Goal: Task Accomplishment & Management: Manage account settings

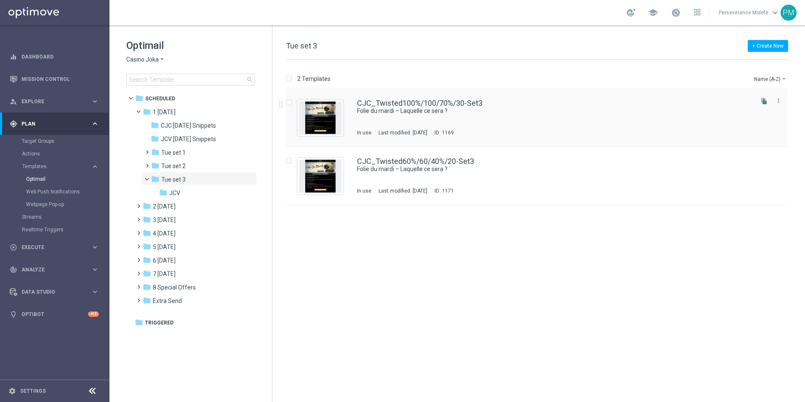
click at [387, 96] on div "CJC_Twisted100%/100/70%/30-Set3 Folie du mardi – Laquelle ce sera ? In use Last…" at bounding box center [536, 118] width 501 height 58
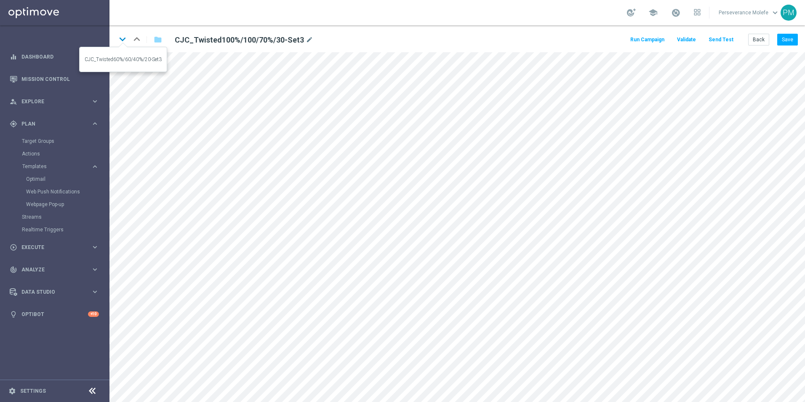
click at [125, 40] on icon "keyboard_arrow_down" at bounding box center [122, 39] width 13 height 13
click at [796, 40] on button "Save" at bounding box center [787, 40] width 21 height 12
click at [764, 40] on button "Back" at bounding box center [758, 40] width 21 height 12
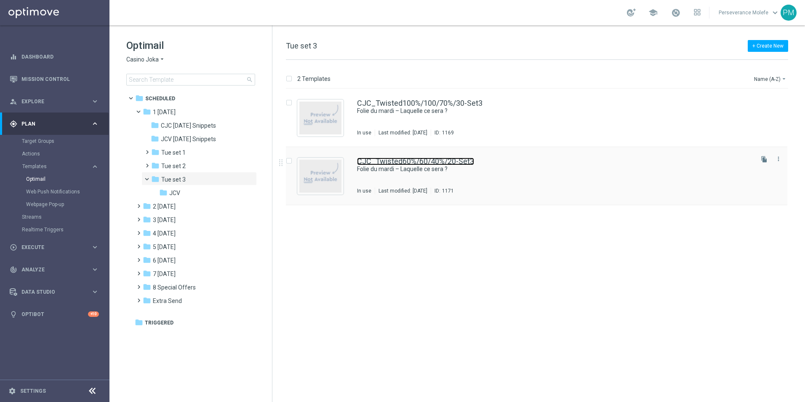
click at [380, 162] on link "CJC_Twisted60%/60/40%/20-Set3" at bounding box center [415, 161] width 117 height 8
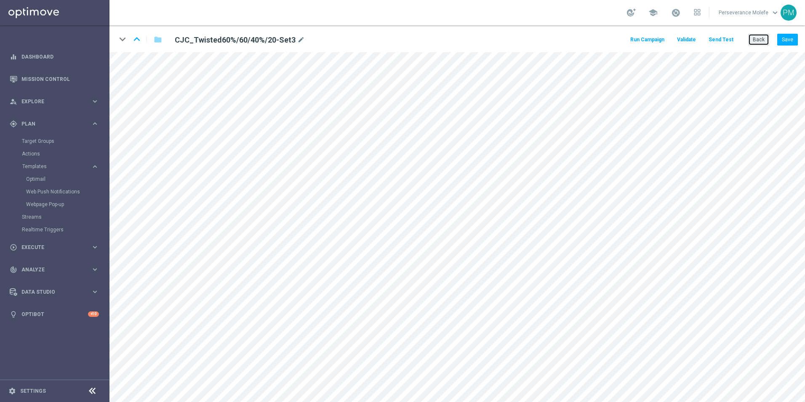
click at [756, 43] on button "Back" at bounding box center [758, 40] width 21 height 12
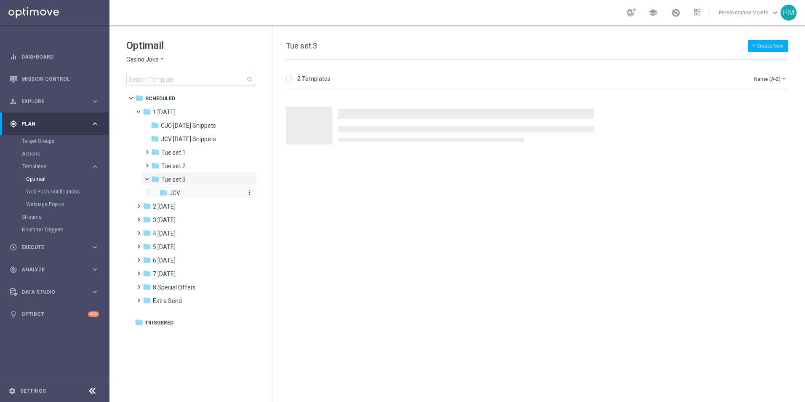
click at [194, 196] on div "folder JCV" at bounding box center [200, 193] width 83 height 10
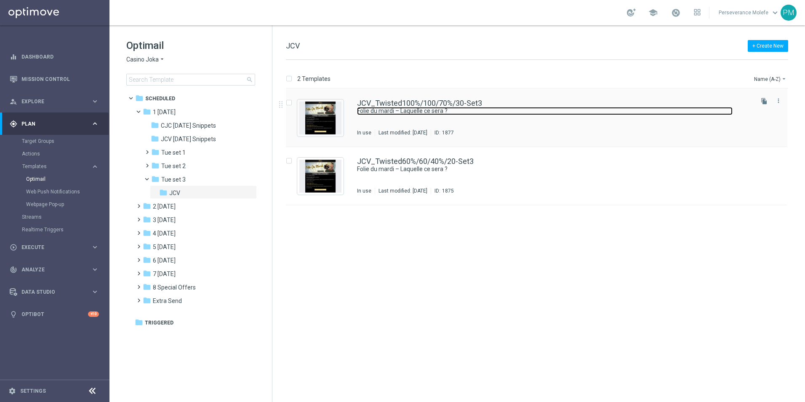
click at [437, 112] on link "Folie du mardi – Laquelle ce sera ?" at bounding box center [545, 111] width 376 height 8
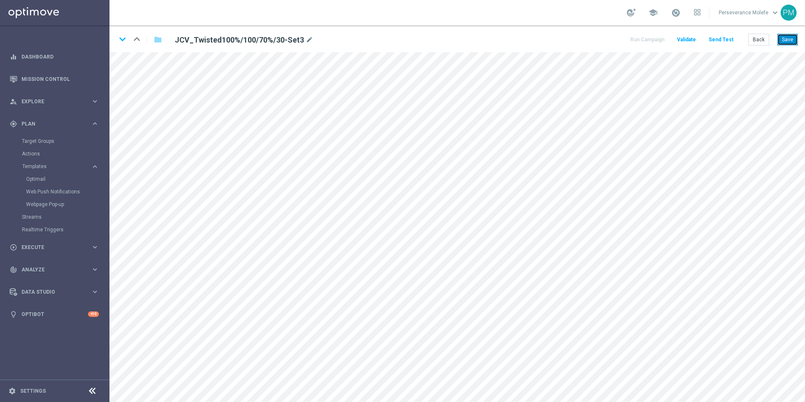
click at [781, 45] on button "Save" at bounding box center [787, 40] width 21 height 12
click at [793, 45] on button "Save" at bounding box center [787, 40] width 21 height 12
click at [760, 44] on button "Back" at bounding box center [758, 40] width 21 height 12
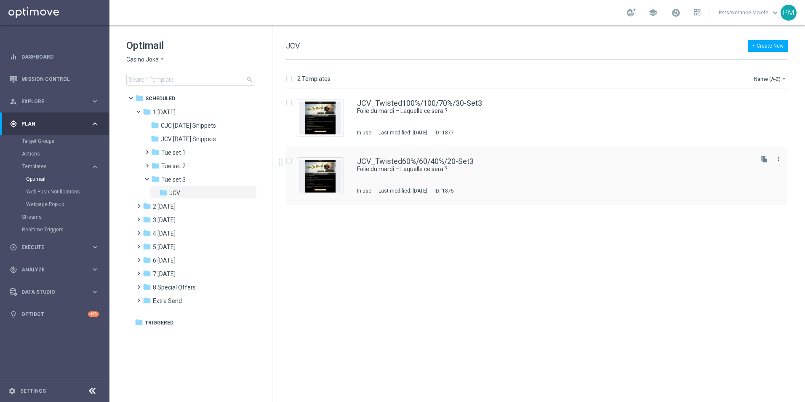
click at [361, 150] on div "JCV_Twisted60%/60/40%/20-Set3 Folie du mardi – Laquelle ce sera ? In use Last m…" at bounding box center [536, 176] width 501 height 58
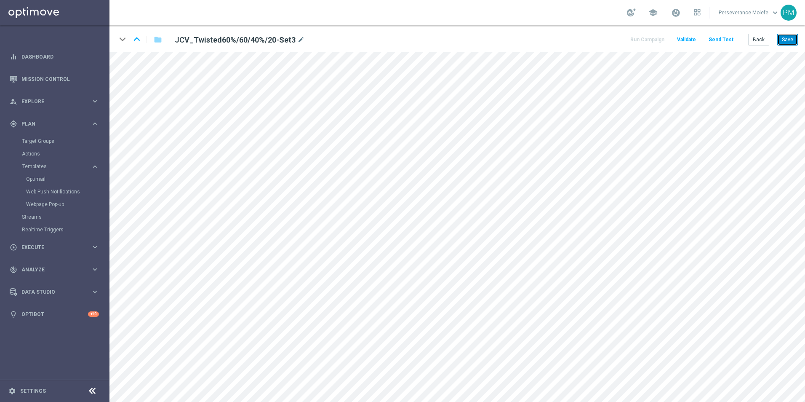
click at [781, 44] on button "Save" at bounding box center [787, 40] width 21 height 12
click at [768, 40] on button "Back" at bounding box center [758, 40] width 21 height 12
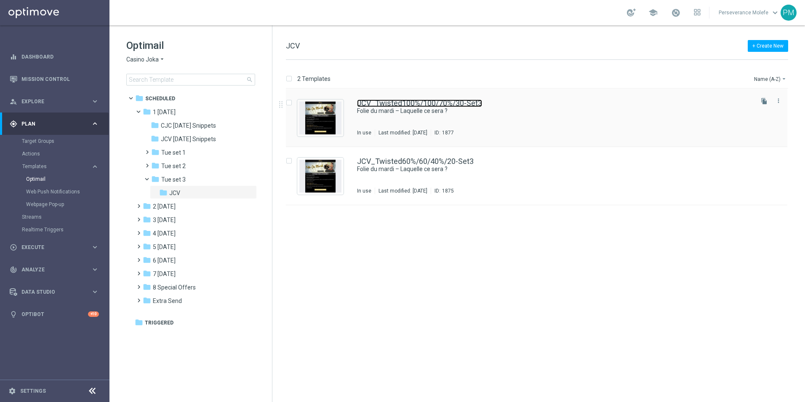
click at [378, 101] on link "JCV_Twisted100%/100/70%/30-Set3" at bounding box center [419, 103] width 125 height 8
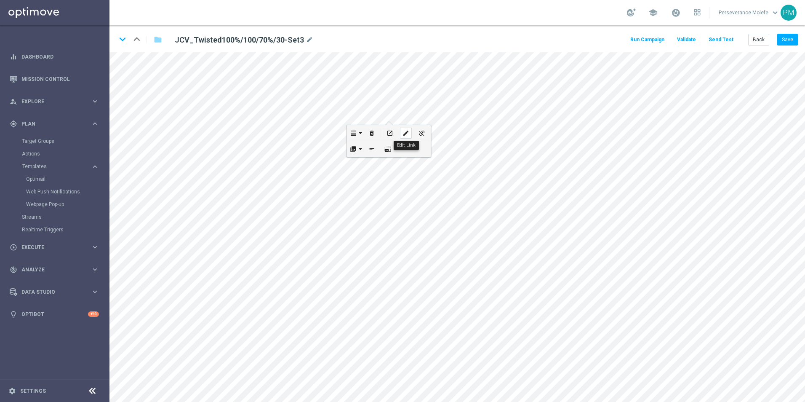
click at [404, 135] on icon "edit" at bounding box center [406, 133] width 6 height 7
checkbox input "true"
click at [306, 277] on div "edit" at bounding box center [309, 282] width 12 height 11
type input "[URL][DOMAIN_NAME]"
checkbox input "true"
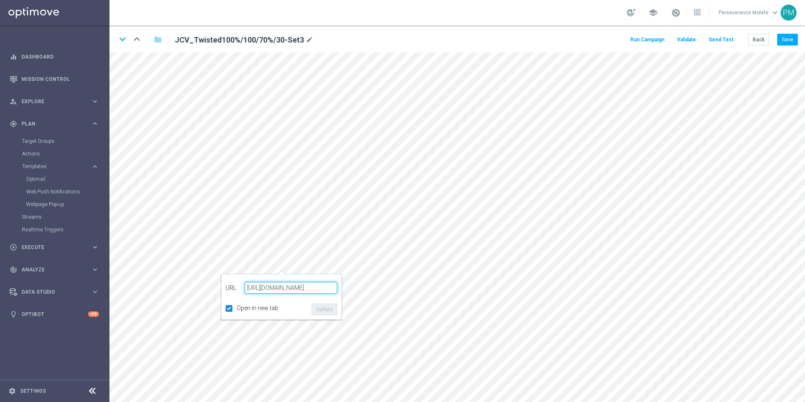
paste input "[DOMAIN_NAME]"
type input "[URL][DOMAIN_NAME]"
click at [323, 311] on button "Update" at bounding box center [325, 309] width 26 height 12
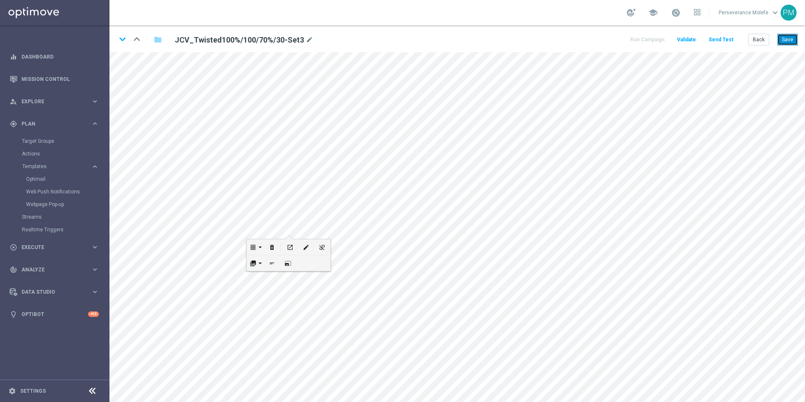
click at [789, 45] on button "Save" at bounding box center [787, 40] width 21 height 12
click at [123, 40] on icon "keyboard_arrow_down" at bounding box center [122, 39] width 13 height 13
click at [309, 267] on div "edit" at bounding box center [305, 267] width 12 height 11
type input "[URL][DOMAIN_NAME]"
click at [320, 291] on button "Update" at bounding box center [320, 294] width 26 height 12
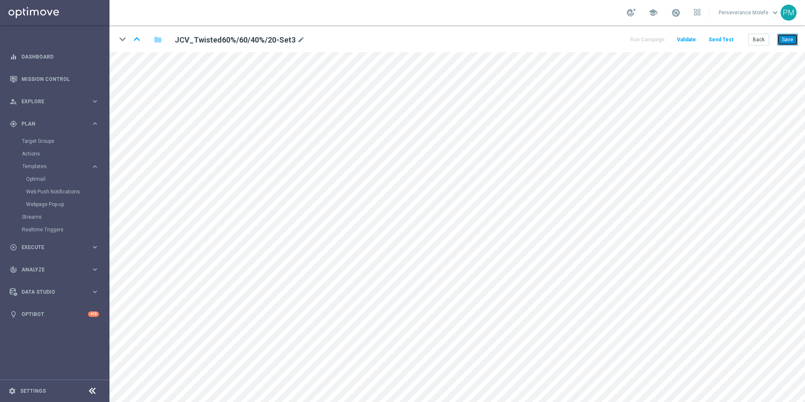
click at [786, 36] on button "Save" at bounding box center [787, 40] width 21 height 12
click at [765, 38] on button "Back" at bounding box center [758, 40] width 21 height 12
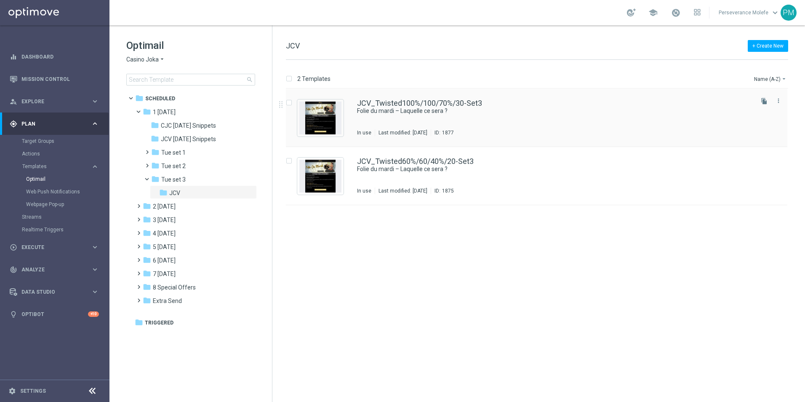
click at [411, 94] on div "JCV_Twisted100%/100/70%/30-Set3 Folie du mardi – Laquelle ce sera ? In use Last…" at bounding box center [536, 118] width 501 height 58
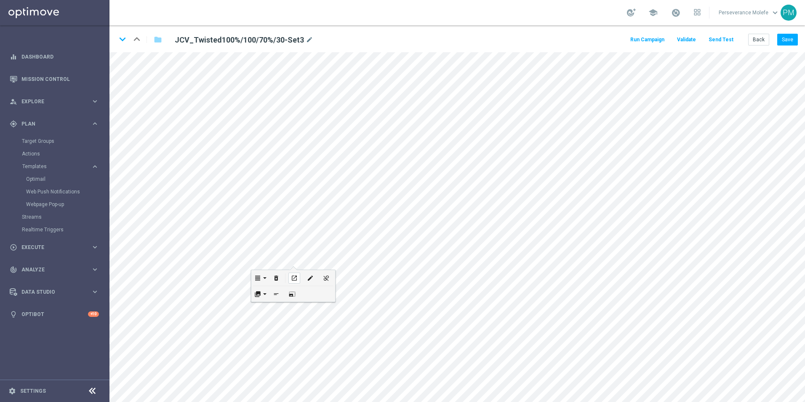
click at [298, 275] on div "open_in_new" at bounding box center [294, 277] width 12 height 11
click at [122, 37] on icon "keyboard_arrow_down" at bounding box center [122, 39] width 13 height 13
click at [301, 283] on div "open_in_new" at bounding box center [301, 285] width 12 height 11
click at [757, 40] on button "Back" at bounding box center [758, 40] width 21 height 12
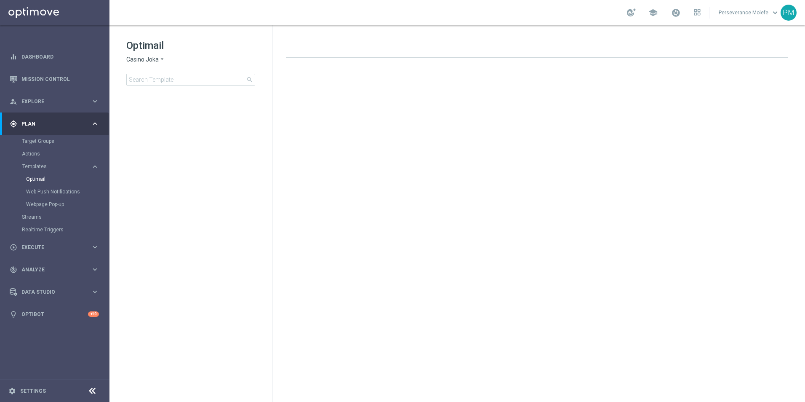
click at [156, 57] on span "Casino Joka" at bounding box center [142, 60] width 32 height 8
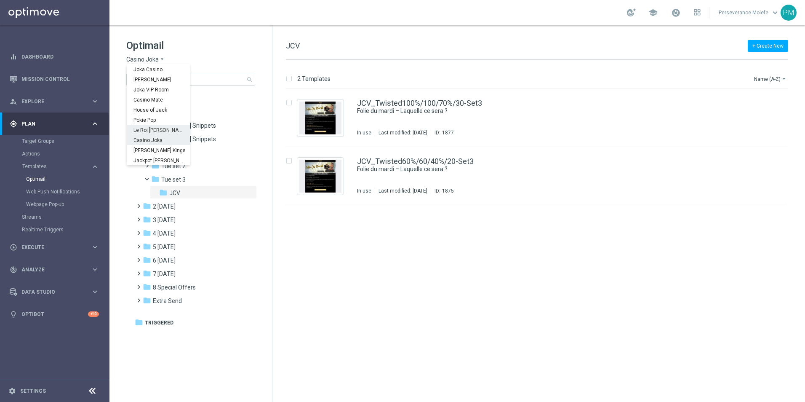
click at [0, 0] on span "Le Roi [PERSON_NAME]" at bounding box center [0, 0] width 0 height 0
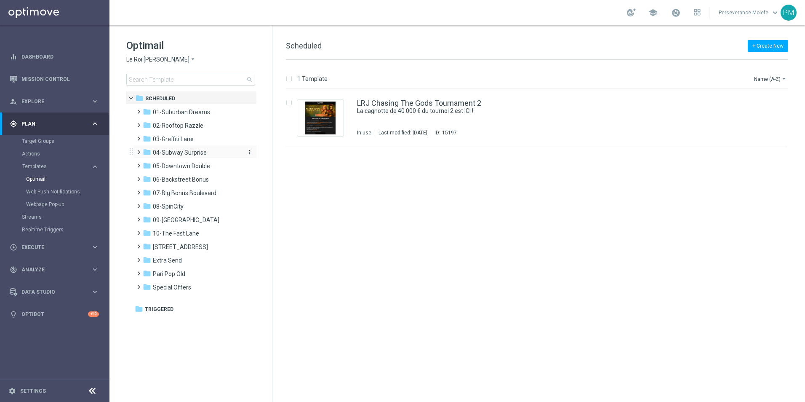
click at [204, 155] on span "04-Subway Surprise" at bounding box center [180, 153] width 54 height 8
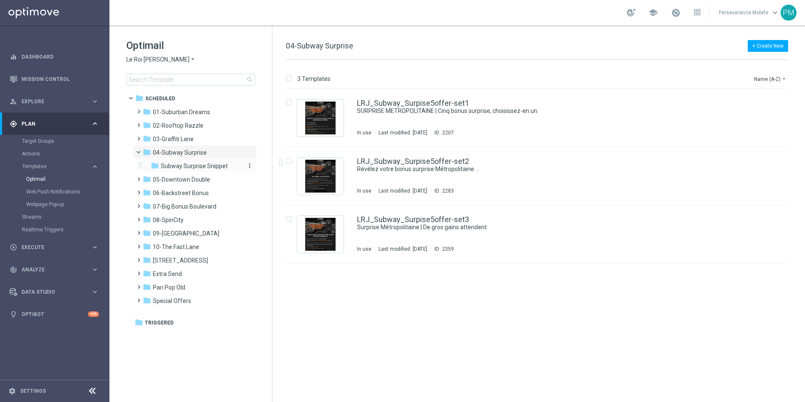
click at [187, 168] on span "Subway Surprise Snippet" at bounding box center [194, 166] width 67 height 8
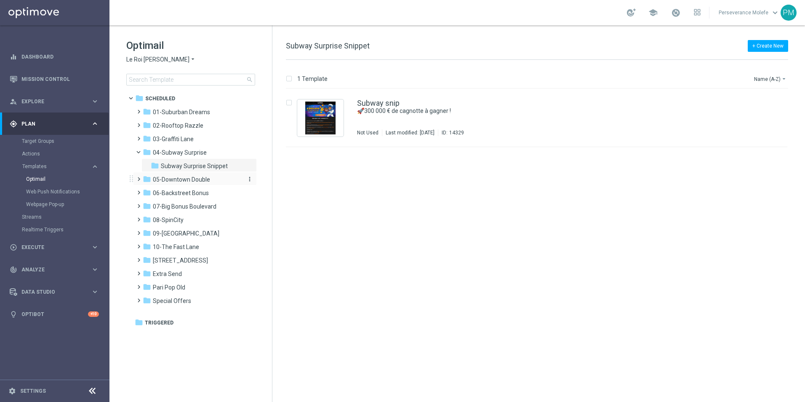
click at [200, 179] on span "05-Downtown Double" at bounding box center [181, 180] width 57 height 8
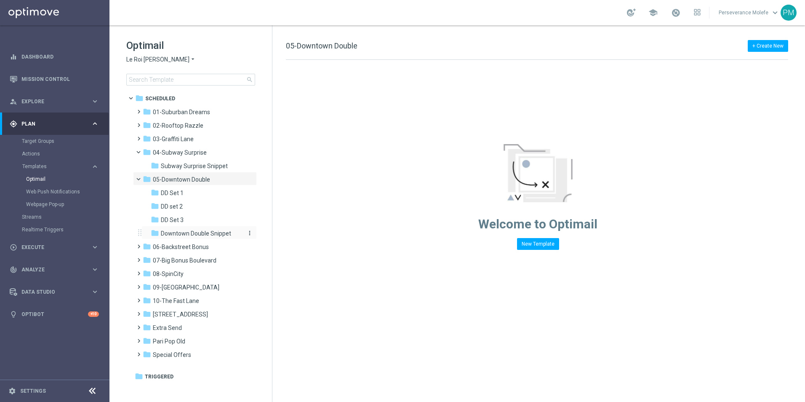
click at [201, 230] on span "Downtown Double Snippet" at bounding box center [196, 233] width 70 height 8
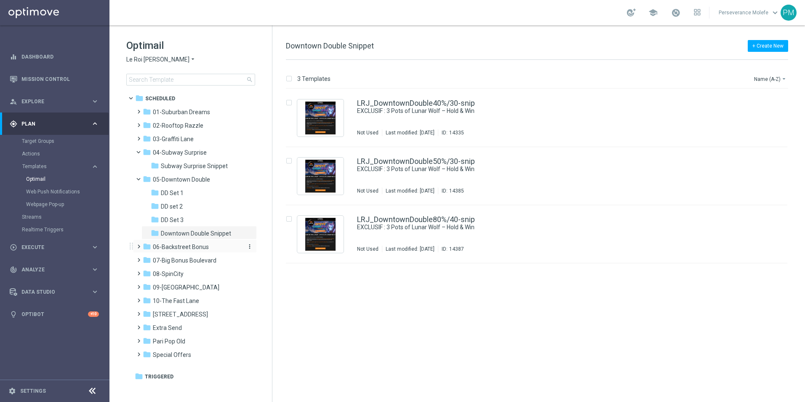
click at [197, 251] on div "folder 06-Backstreet Bonus" at bounding box center [191, 247] width 97 height 10
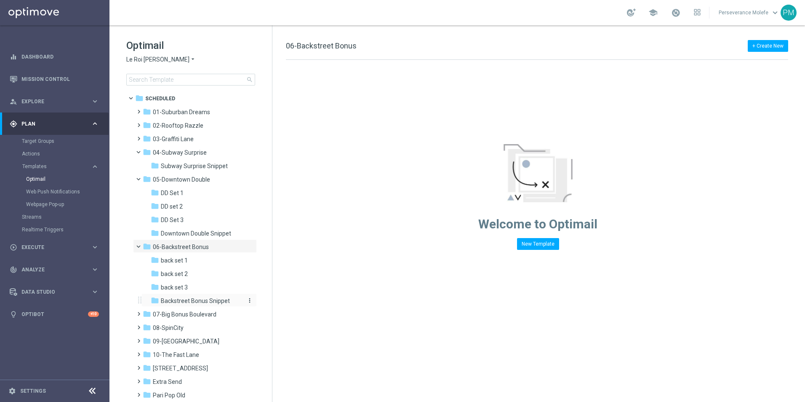
click at [191, 305] on div "folder Backstreet Bonus Snippet" at bounding box center [196, 301] width 90 height 10
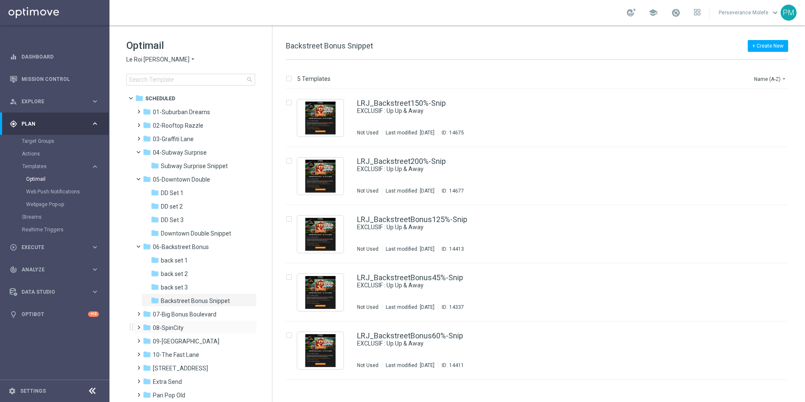
scroll to position [36, 0]
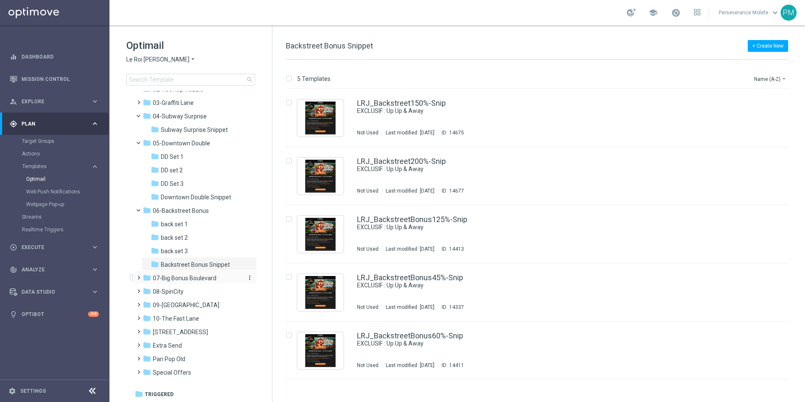
click at [215, 280] on div "folder 07-[GEOGRAPHIC_DATA]" at bounding box center [191, 278] width 97 height 10
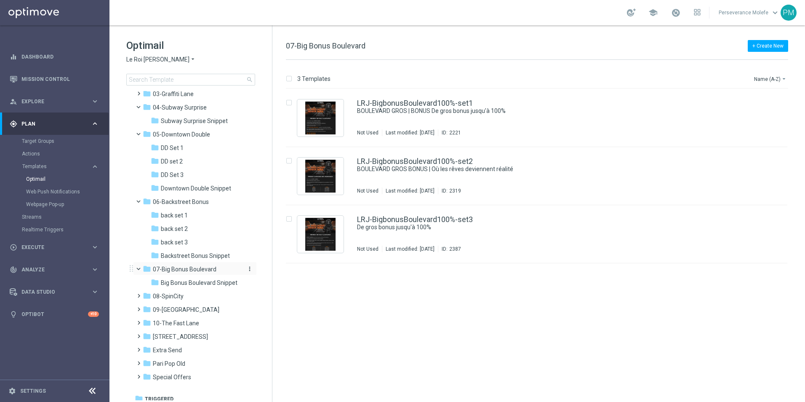
scroll to position [50, 0]
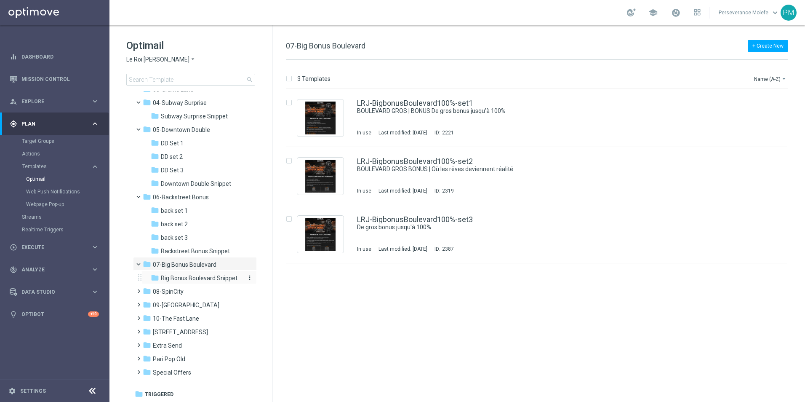
click at [213, 276] on span "Big Bonus Boulevard Snippet" at bounding box center [199, 278] width 77 height 8
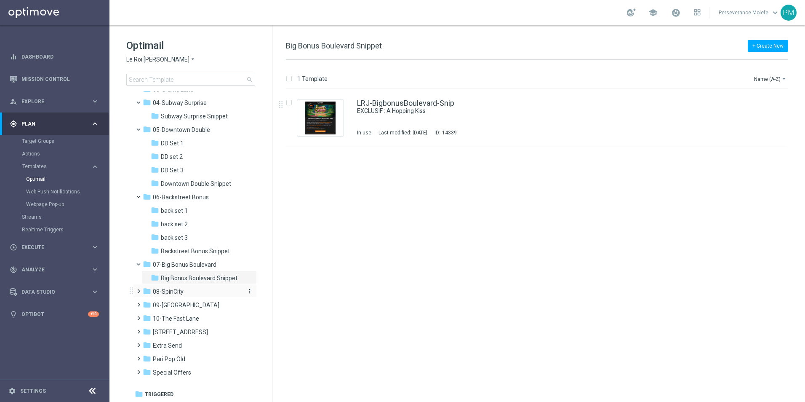
click at [191, 291] on div "folder 08-SpinCity" at bounding box center [191, 292] width 97 height 10
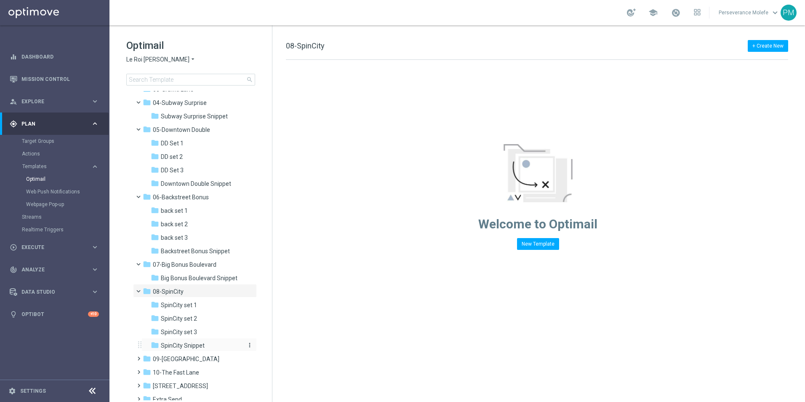
click at [185, 347] on span "SpinCity Snippet" at bounding box center [183, 345] width 44 height 8
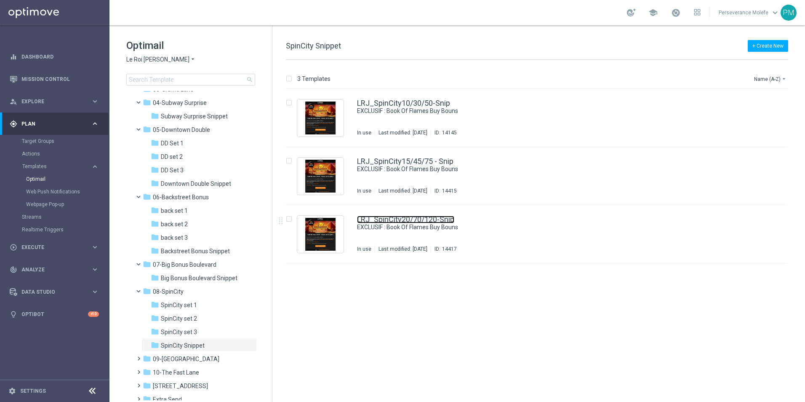
click at [389, 219] on link "LRJ_SpinCity20/70/120-Snip" at bounding box center [405, 220] width 97 height 8
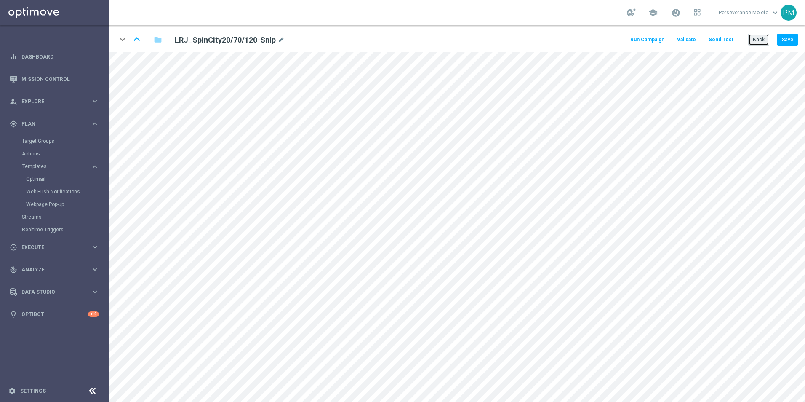
click at [754, 41] on button "Back" at bounding box center [758, 40] width 21 height 12
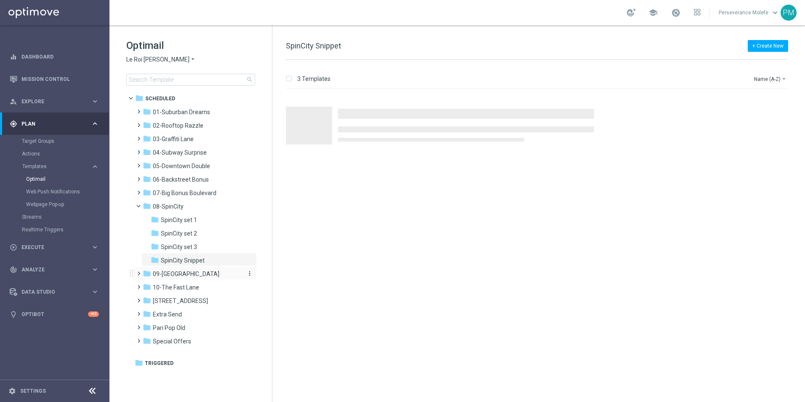
click at [206, 272] on span "09-[GEOGRAPHIC_DATA]" at bounding box center [186, 274] width 67 height 8
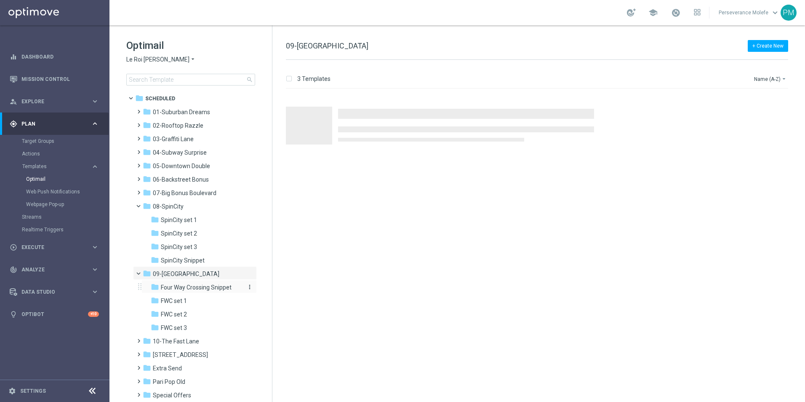
click at [221, 284] on span "Four Way Crossing Snippet" at bounding box center [196, 287] width 71 height 8
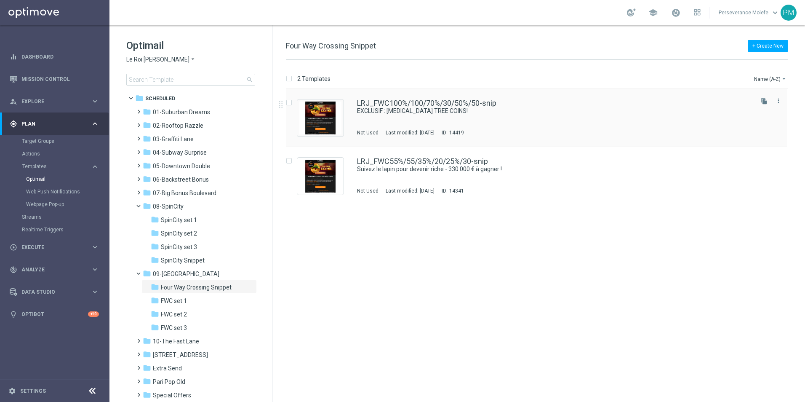
click at [444, 97] on div "LRJ_FWC100%/100/70%/30/50%/50-snip EXCLUSIF : [MEDICAL_DATA] TREE COINS! Not Us…" at bounding box center [536, 118] width 501 height 58
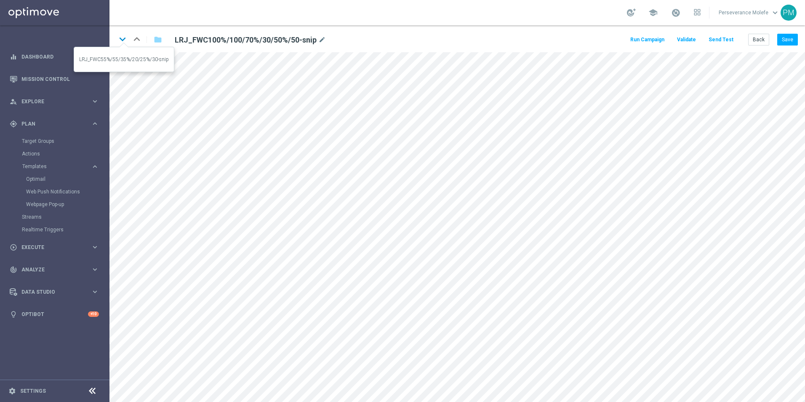
click at [124, 39] on icon "keyboard_arrow_down" at bounding box center [122, 39] width 13 height 13
click at [798, 37] on div "keyboard_arrow_down keyboard_arrow_up folder LRJ_FWC55%/55/35%/20/25%/30-snip m…" at bounding box center [457, 38] width 696 height 27
click at [795, 39] on button "Save" at bounding box center [787, 40] width 21 height 12
click at [756, 35] on button "Back" at bounding box center [758, 40] width 21 height 12
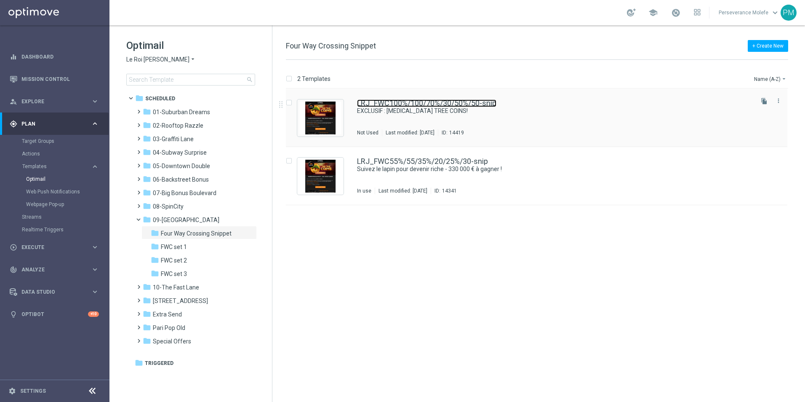
click at [404, 100] on link "LRJ_FWC100%/100/70%/30/50%/50-snip" at bounding box center [426, 103] width 139 height 8
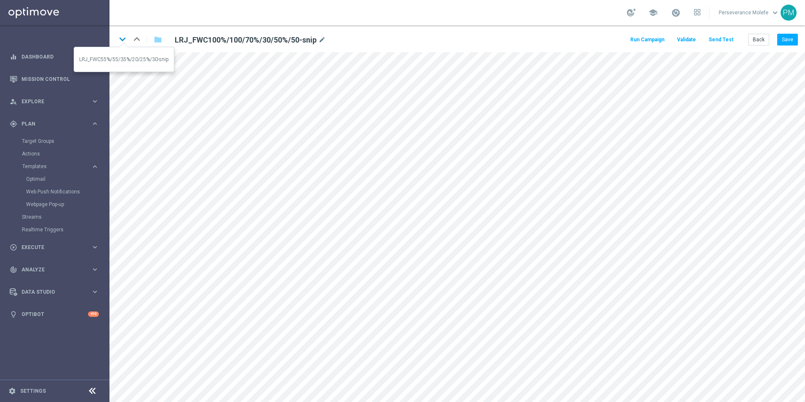
click at [128, 37] on icon "keyboard_arrow_down" at bounding box center [122, 39] width 13 height 13
click at [764, 40] on button "Back" at bounding box center [758, 40] width 21 height 12
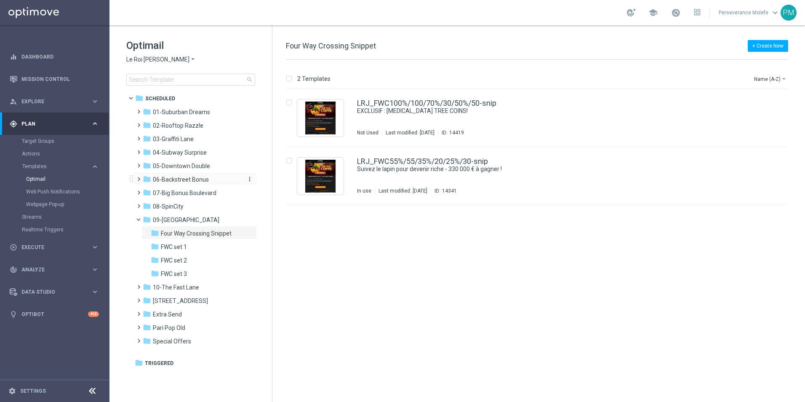
click at [195, 179] on span "06-Backstreet Bonus" at bounding box center [181, 180] width 56 height 8
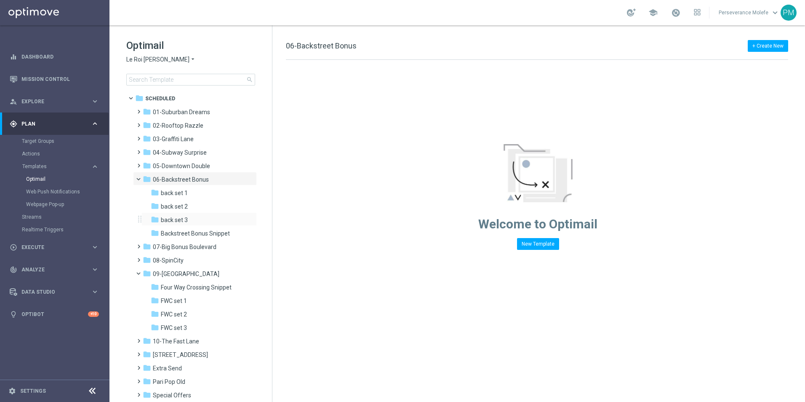
click at [191, 214] on div "folder back set 3 more_vert" at bounding box center [198, 218] width 115 height 13
click at [191, 218] on div "folder back set 3" at bounding box center [196, 220] width 90 height 10
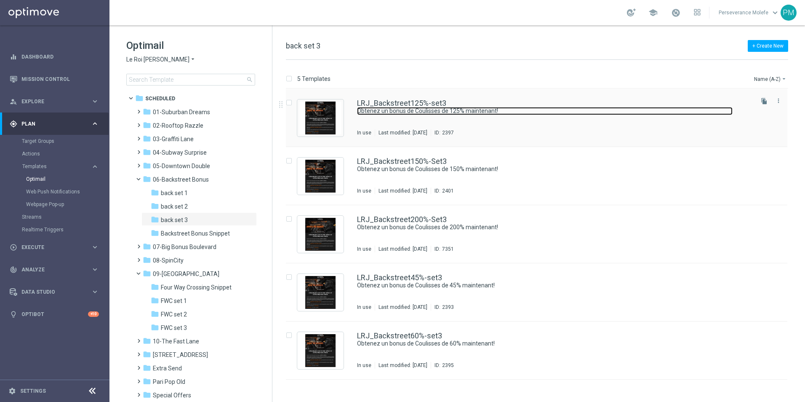
click at [418, 107] on link "Obtenez un bonus de Coulisses de 125% maintenant!" at bounding box center [545, 111] width 376 height 8
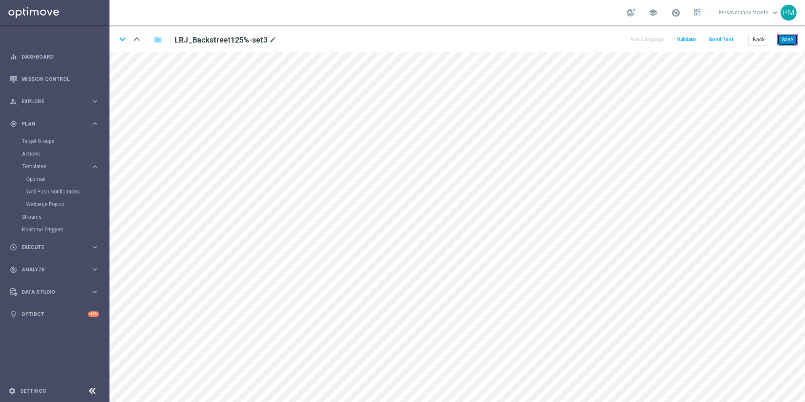
click at [786, 37] on button "Save" at bounding box center [787, 40] width 21 height 12
click at [120, 40] on icon "keyboard_arrow_down" at bounding box center [122, 39] width 13 height 13
click at [136, 39] on icon "keyboard_arrow_up" at bounding box center [137, 39] width 13 height 13
click at [784, 43] on button "Save" at bounding box center [787, 40] width 21 height 12
click at [761, 40] on button "Back" at bounding box center [758, 40] width 21 height 12
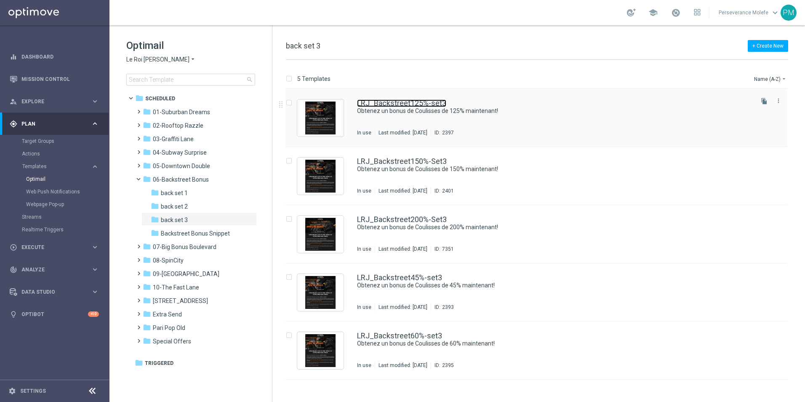
click at [415, 100] on link "LRJ_Backstreet125%-set3" at bounding box center [401, 103] width 89 height 8
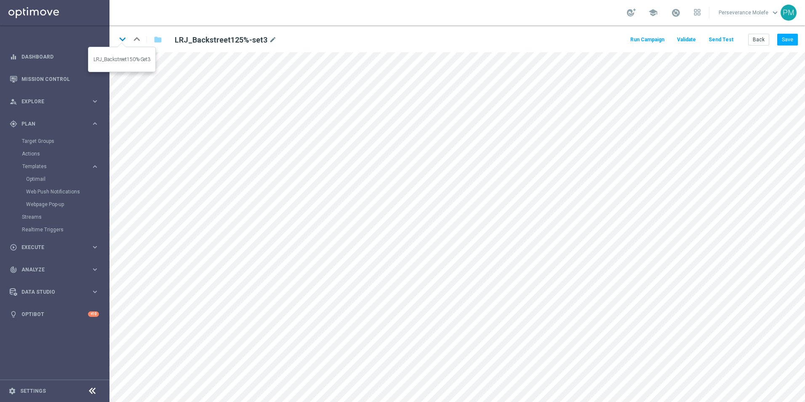
click at [124, 40] on icon "keyboard_arrow_down" at bounding box center [122, 39] width 13 height 13
click at [781, 38] on button "Save" at bounding box center [787, 40] width 21 height 12
click at [127, 43] on icon "keyboard_arrow_down" at bounding box center [122, 39] width 13 height 13
click at [780, 40] on button "Save" at bounding box center [787, 40] width 21 height 12
click at [757, 44] on button "Back" at bounding box center [758, 40] width 21 height 12
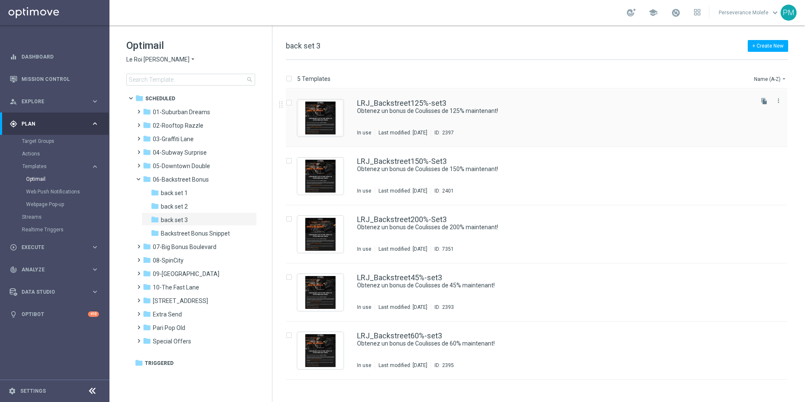
click at [376, 96] on div "LRJ_Backstreet125%-set3 Obtenez un bonus de Coulisses de 125% maintenant! In us…" at bounding box center [536, 118] width 501 height 58
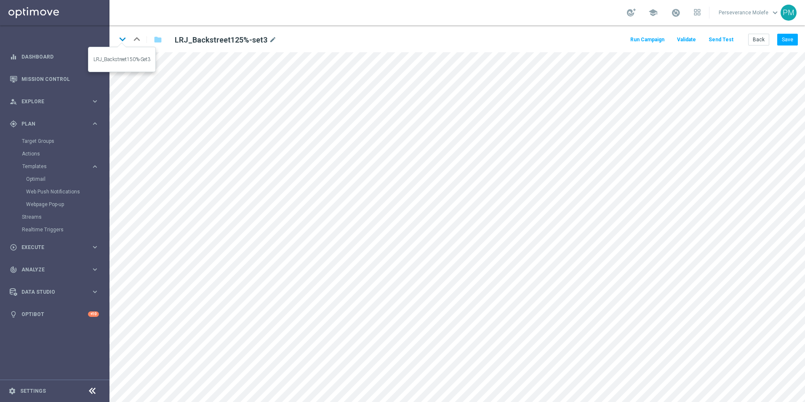
click at [124, 43] on icon "keyboard_arrow_down" at bounding box center [122, 39] width 13 height 13
click at [124, 40] on icon "keyboard_arrow_down" at bounding box center [122, 39] width 13 height 13
click at [792, 42] on button "Save" at bounding box center [787, 40] width 21 height 12
click at [754, 40] on button "Back" at bounding box center [758, 40] width 21 height 12
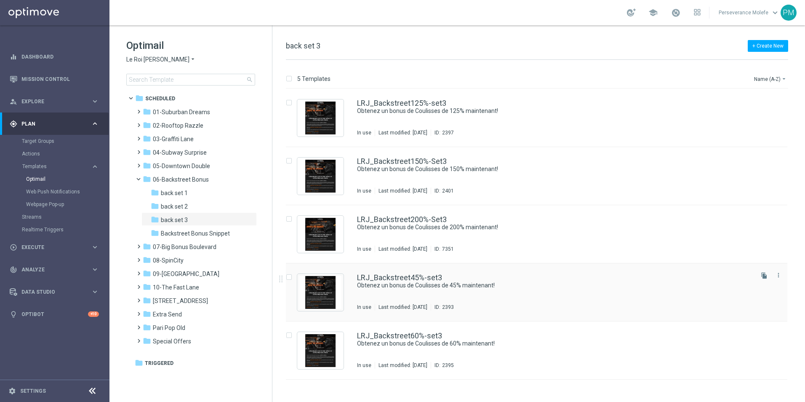
click at [393, 271] on div "LRJ_Backstreet45%-set3 Obtenez un bonus de Coulisses de 45% maintenant! In use …" at bounding box center [536, 292] width 501 height 58
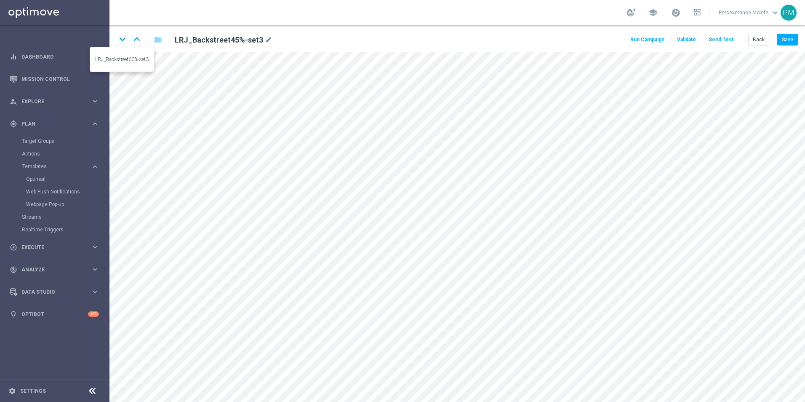
click at [120, 37] on icon "keyboard_arrow_down" at bounding box center [122, 39] width 13 height 13
click at [779, 41] on button "Save" at bounding box center [787, 40] width 21 height 12
click at [755, 36] on button "Back" at bounding box center [758, 40] width 21 height 12
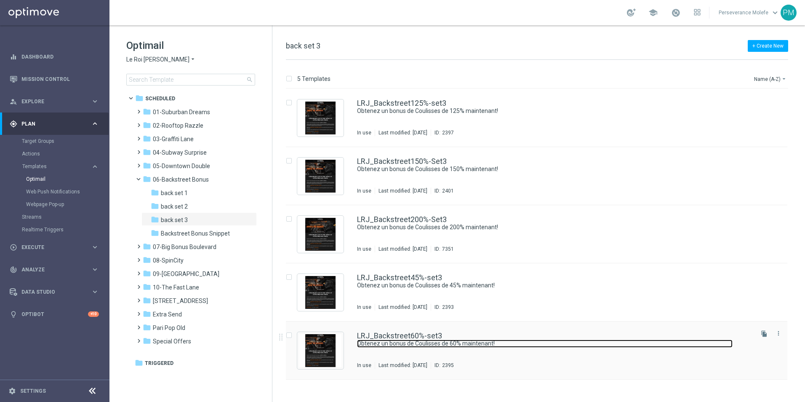
click at [376, 339] on link "Obtenez un bonus de Coulisses de 60% maintenant!" at bounding box center [545, 343] width 376 height 8
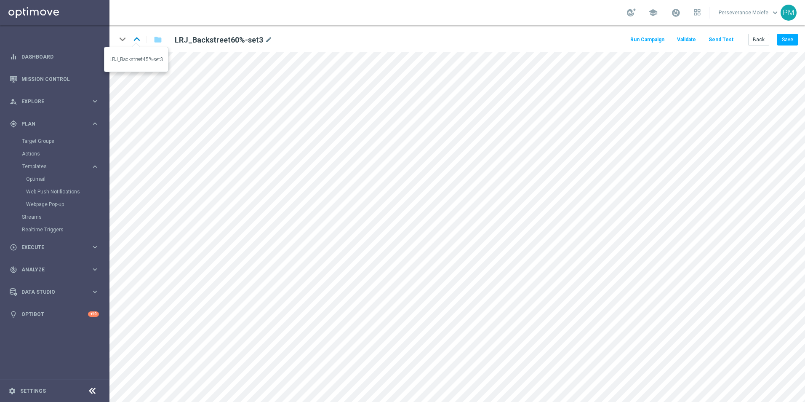
click at [133, 37] on icon "keyboard_arrow_up" at bounding box center [137, 39] width 13 height 13
click at [136, 38] on icon "keyboard_arrow_up" at bounding box center [137, 39] width 13 height 13
click at [764, 40] on button "Back" at bounding box center [758, 40] width 21 height 12
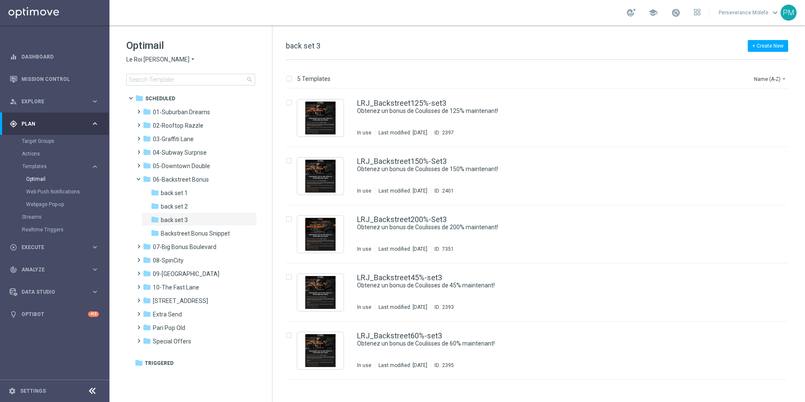
click at [145, 59] on span "Le Roi [PERSON_NAME]" at bounding box center [157, 60] width 63 height 8
click at [164, 136] on div "Casino Joka" at bounding box center [158, 140] width 63 height 10
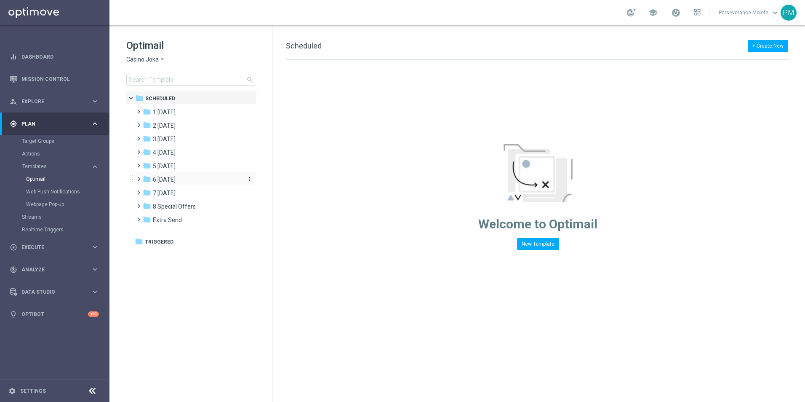
click at [184, 180] on div "folder 6 [DATE]" at bounding box center [191, 180] width 97 height 10
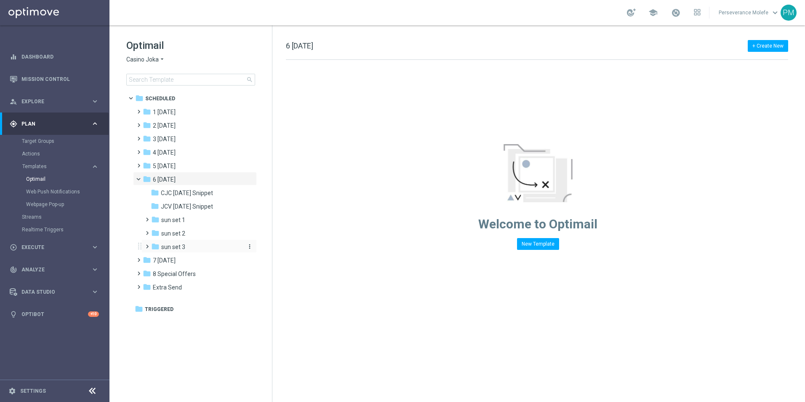
click at [190, 248] on div "folder sun set 3" at bounding box center [196, 247] width 90 height 10
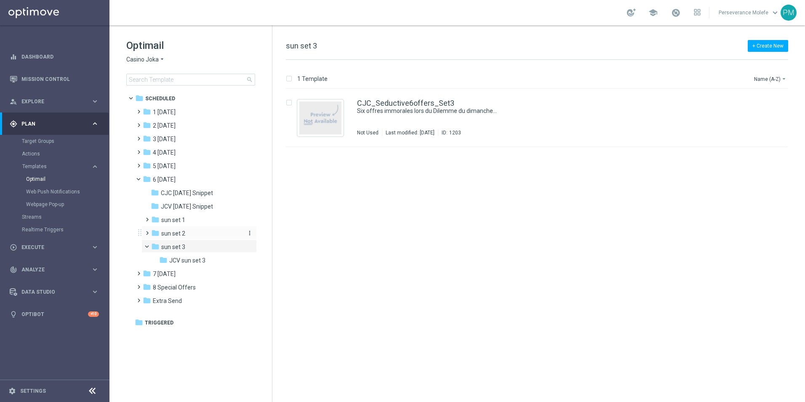
click at [193, 234] on div "folder sun set 2" at bounding box center [196, 234] width 90 height 10
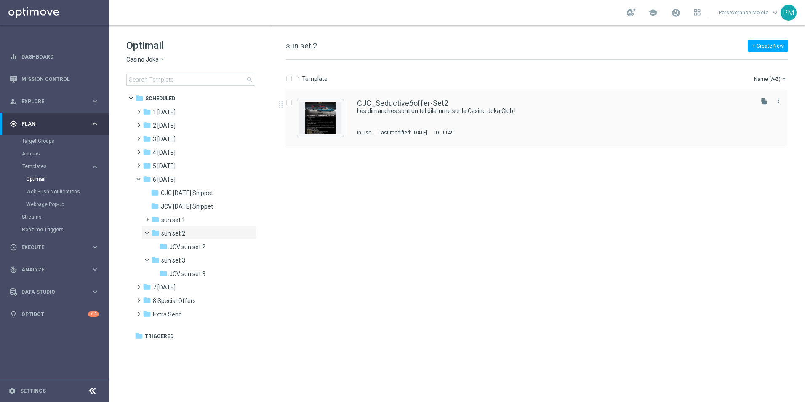
click at [410, 96] on div "CJC_Seductive6offer-Set2 Les dimanches sont un tel dilemme sur le Casino Joka C…" at bounding box center [536, 118] width 501 height 58
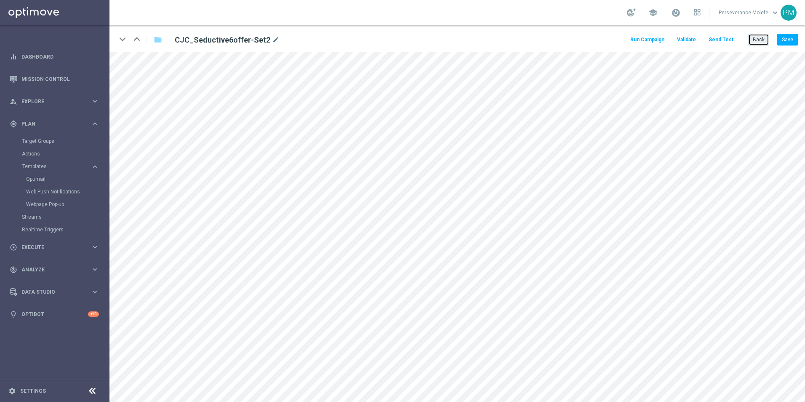
click at [764, 40] on button "Back" at bounding box center [758, 40] width 21 height 12
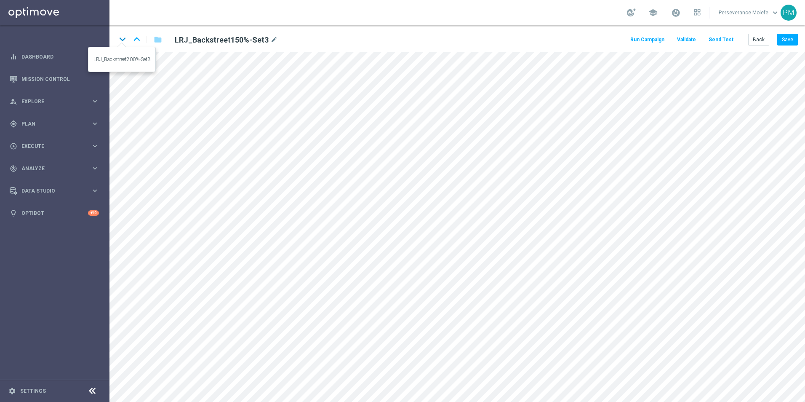
click at [121, 40] on icon "keyboard_arrow_down" at bounding box center [122, 39] width 13 height 13
click at [121, 41] on icon "keyboard_arrow_down" at bounding box center [122, 39] width 13 height 13
click at [117, 39] on icon "keyboard_arrow_down" at bounding box center [122, 39] width 13 height 13
click at [139, 43] on icon "keyboard_arrow_up" at bounding box center [137, 39] width 13 height 13
click at [756, 40] on button "Back" at bounding box center [758, 40] width 21 height 12
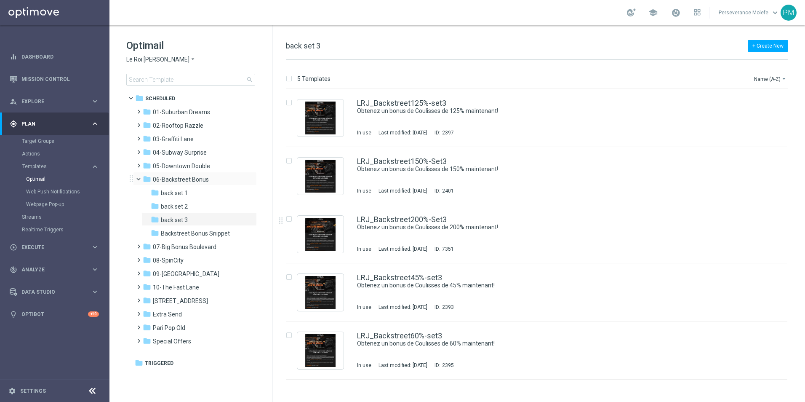
click at [141, 177] on span at bounding box center [142, 177] width 3 height 4
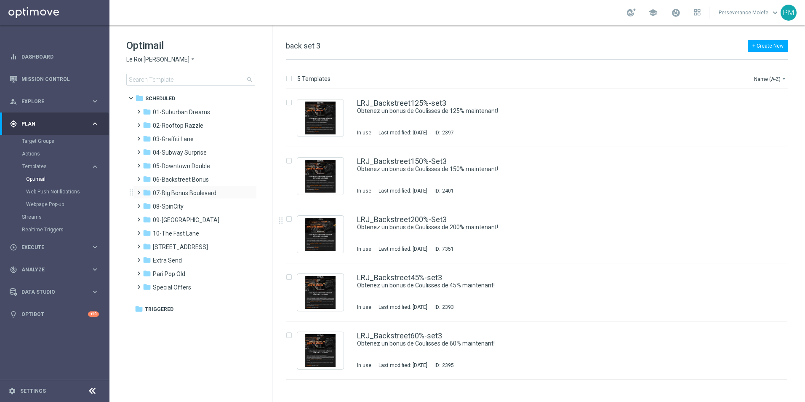
click at [201, 198] on div "folder 07-Big Bonus Boulevard more_vert" at bounding box center [195, 191] width 124 height 13
click at [200, 194] on span "07-Big Bonus Boulevard" at bounding box center [185, 193] width 64 height 8
